Goal: Navigation & Orientation: Find specific page/section

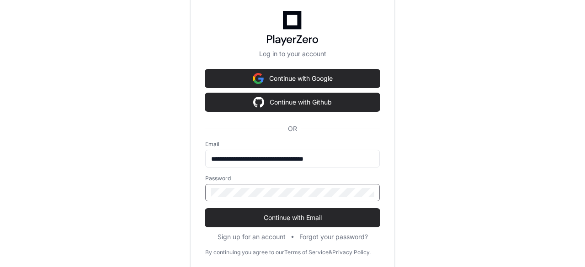
click at [205, 209] on button "Continue with Email" at bounding box center [292, 218] width 175 height 18
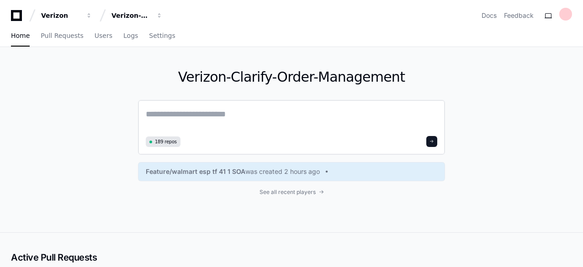
click at [231, 118] on textarea at bounding box center [292, 121] width 292 height 26
click at [123, 37] on span "Logs" at bounding box center [130, 35] width 15 height 5
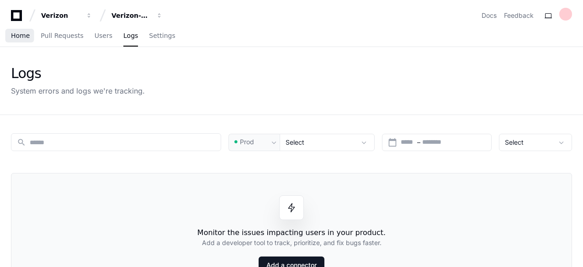
click at [15, 35] on span "Home" at bounding box center [20, 35] width 19 height 5
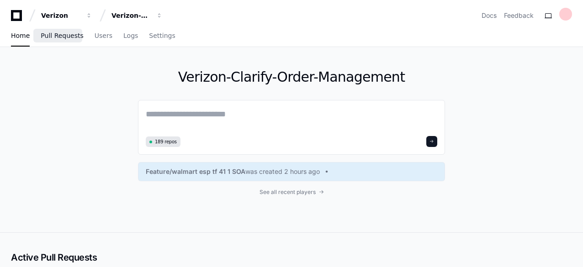
click at [64, 38] on span "Pull Requests" at bounding box center [62, 35] width 43 height 5
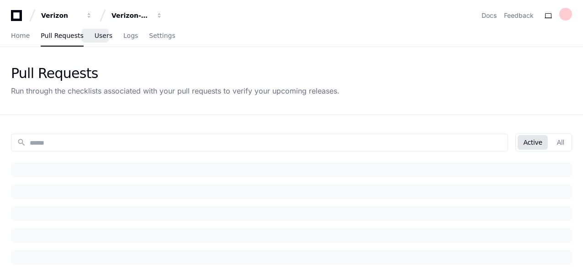
click at [97, 40] on link "Users" at bounding box center [104, 36] width 18 height 21
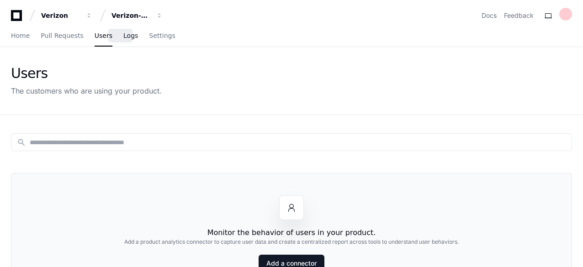
click at [123, 37] on span "Logs" at bounding box center [130, 35] width 15 height 5
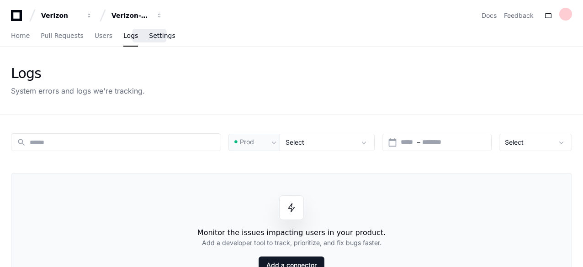
click at [159, 36] on span "Settings" at bounding box center [162, 35] width 26 height 5
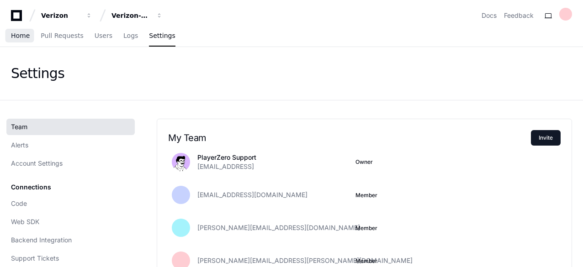
click at [20, 38] on span "Home" at bounding box center [20, 35] width 19 height 5
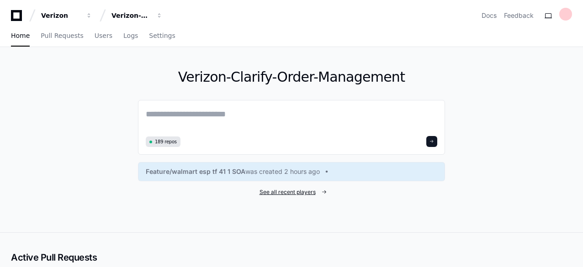
click at [322, 193] on span at bounding box center [323, 192] width 5 height 5
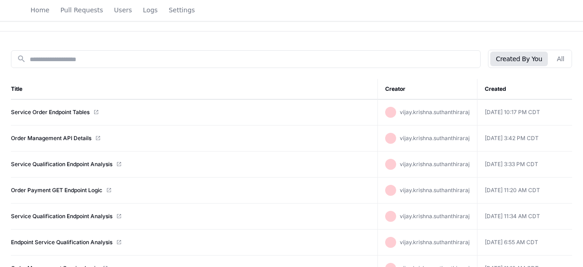
scroll to position [80, 0]
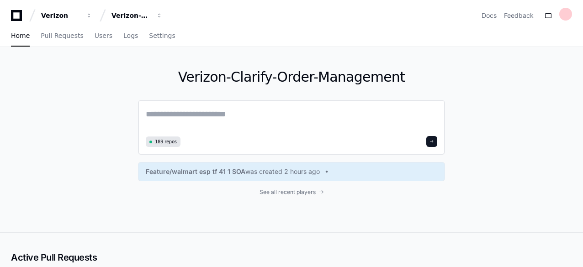
click at [210, 112] on textarea at bounding box center [292, 121] width 292 height 26
type textarea "*"
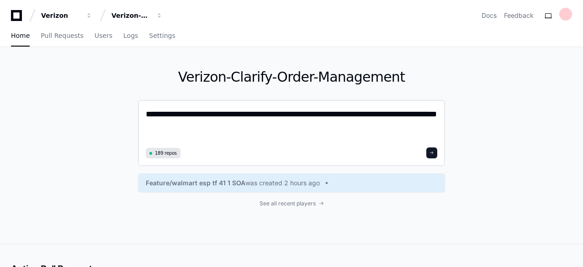
click at [221, 115] on textarea "**********" at bounding box center [292, 126] width 292 height 37
click at [312, 113] on textarea "**********" at bounding box center [292, 126] width 292 height 37
type textarea "**********"
click at [429, 156] on button at bounding box center [432, 153] width 11 height 11
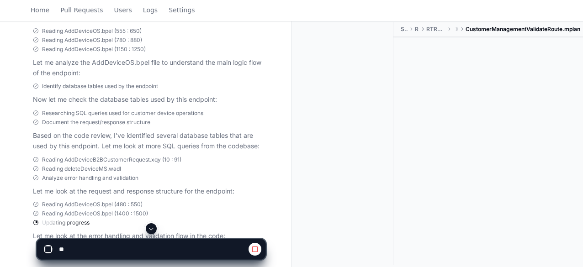
scroll to position [448, 0]
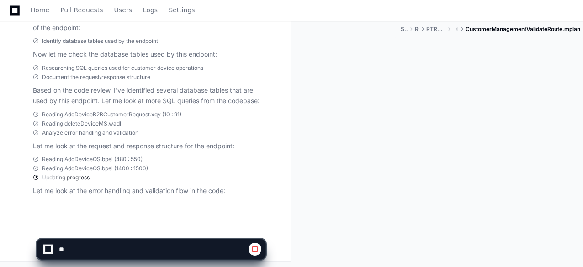
click at [106, 156] on span "Reading AddDeviceOS.bpel (480 : 550)" at bounding box center [92, 159] width 101 height 7
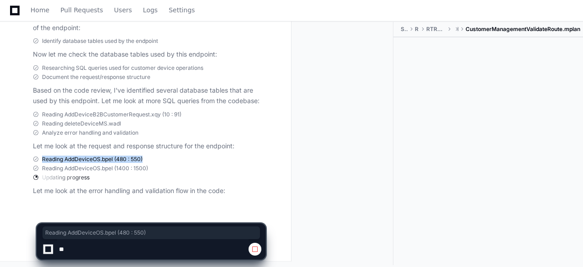
click at [106, 156] on span "Reading AddDeviceOS.bpel (480 : 550)" at bounding box center [92, 159] width 101 height 7
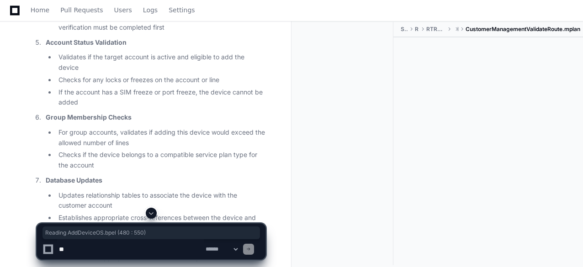
scroll to position [1041, 0]
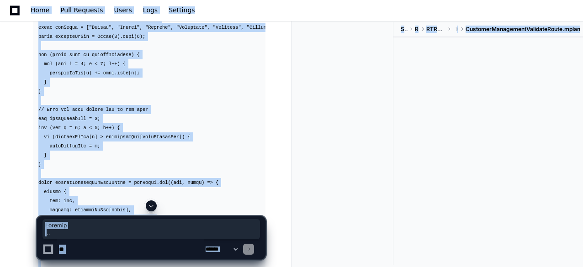
scroll to position [7141, 0]
